Goal: Check status

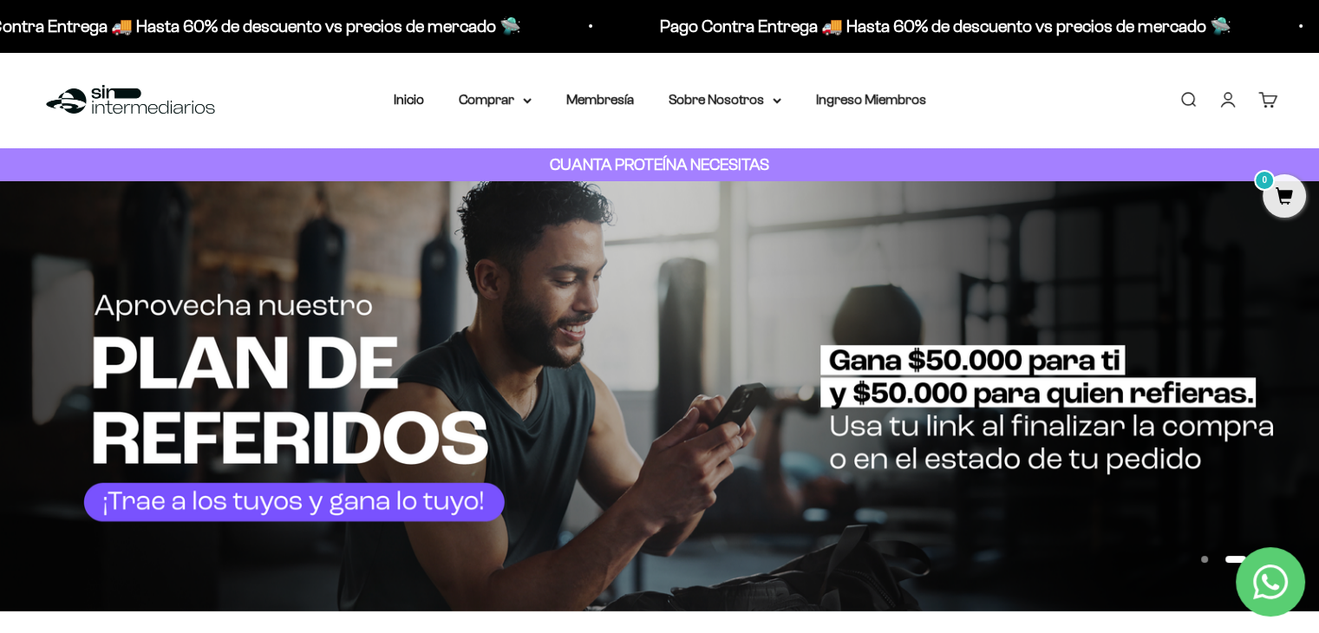
click at [1226, 101] on link "Cuenta" at bounding box center [1228, 99] width 19 height 19
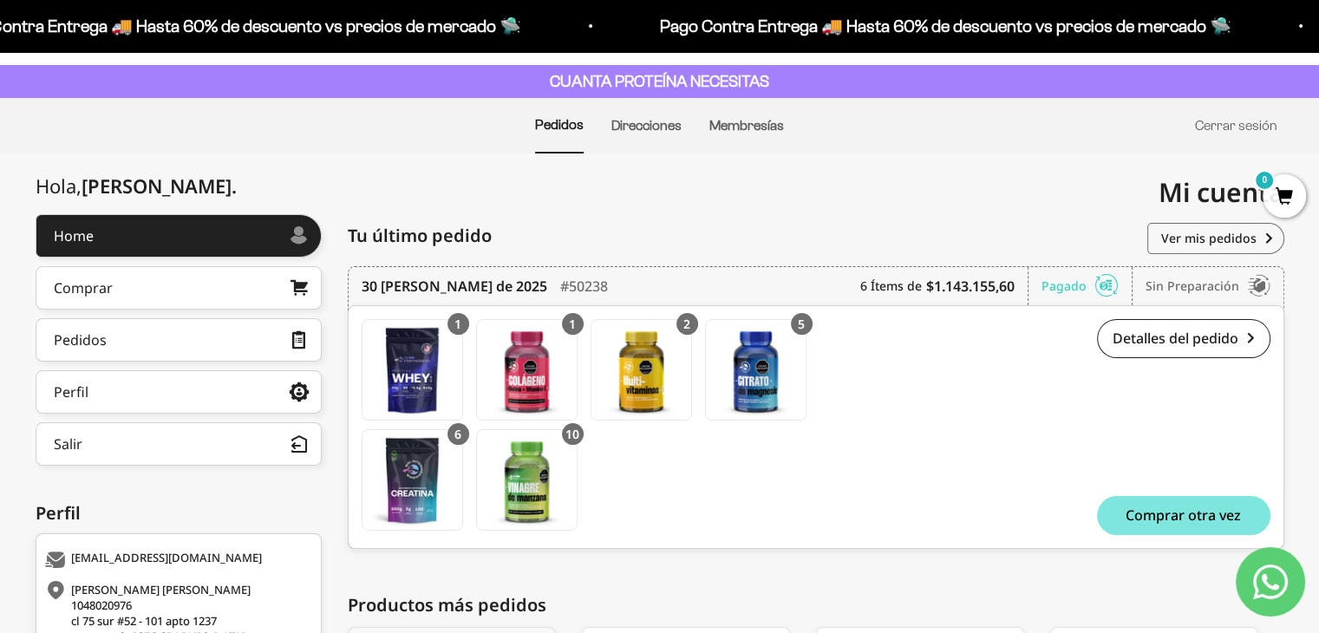
scroll to position [83, 0]
click at [1135, 337] on link "Detalles del pedido" at bounding box center [1183, 338] width 173 height 39
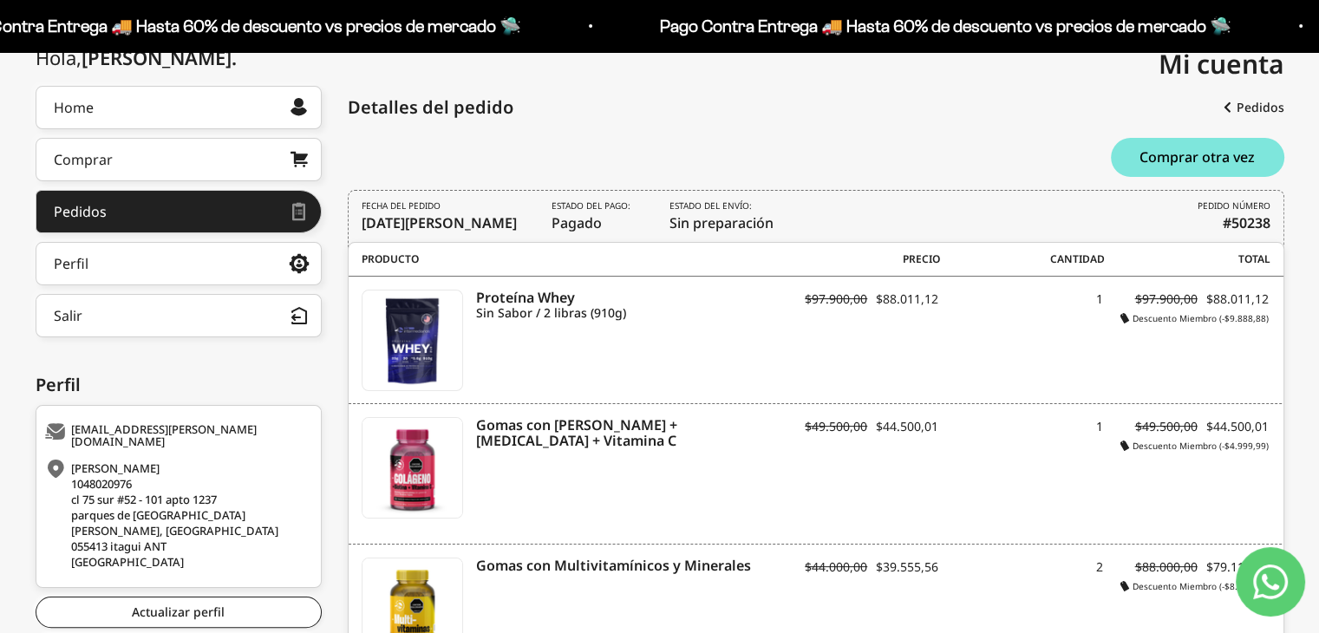
scroll to position [186, 0]
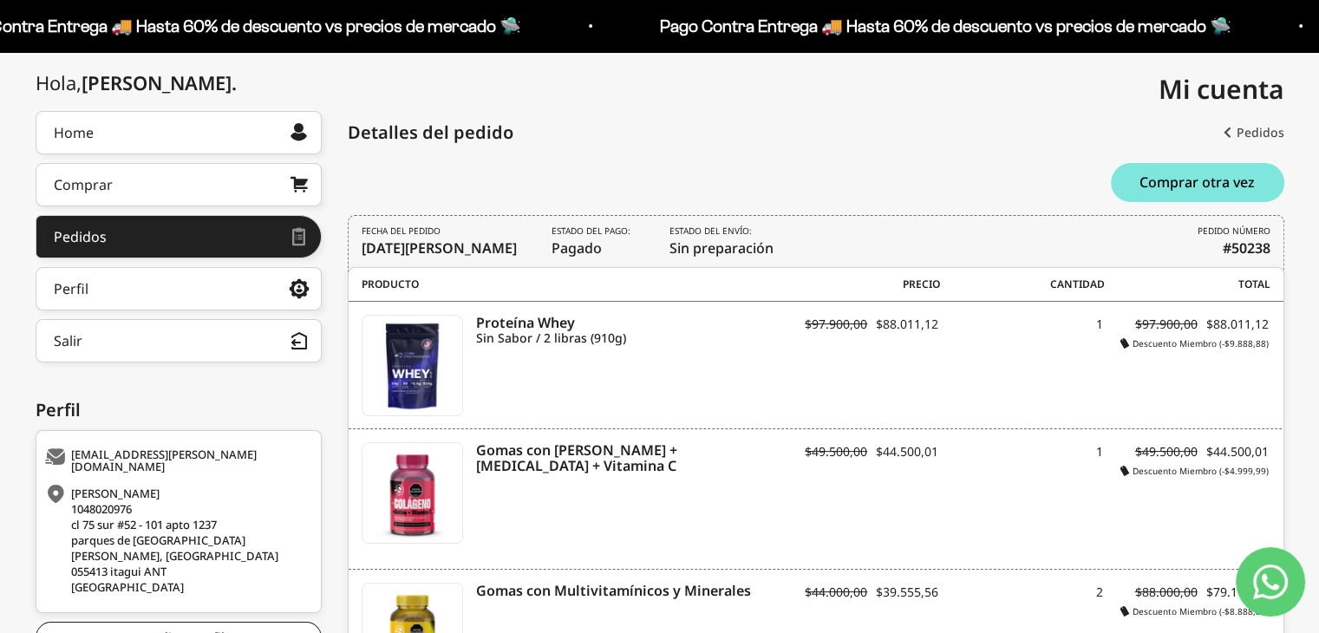
click at [1239, 126] on link "Pedidos" at bounding box center [1254, 132] width 61 height 31
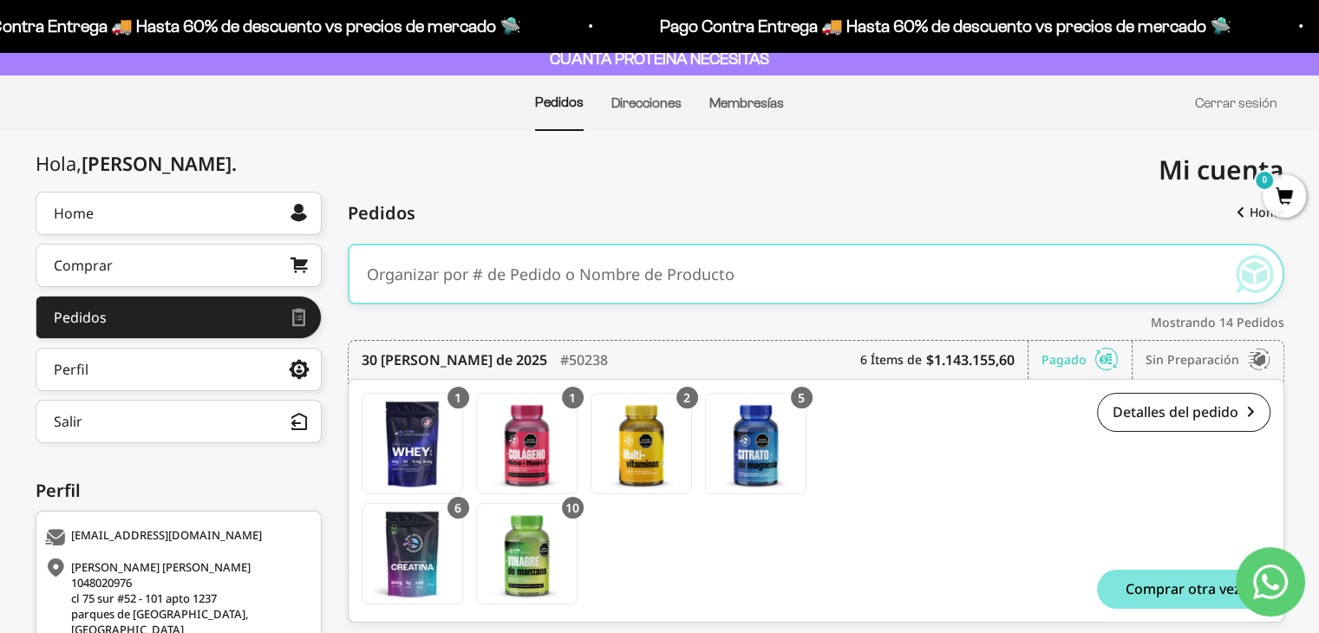
scroll to position [144, 0]
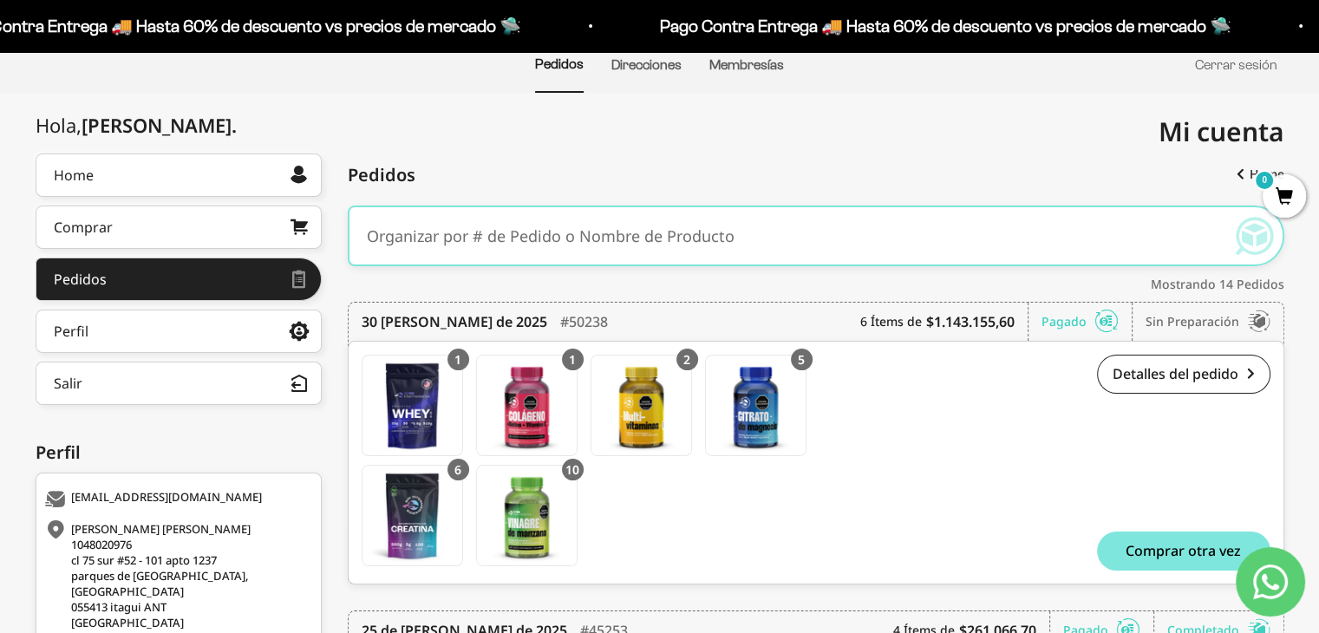
click at [1187, 317] on div "Sin preparación" at bounding box center [1208, 322] width 125 height 38
